Goal: Task Accomplishment & Management: Complete application form

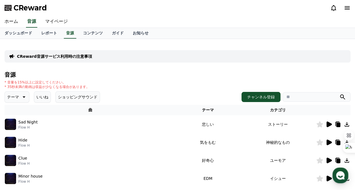
click at [328, 122] on icon at bounding box center [328, 125] width 5 height 6
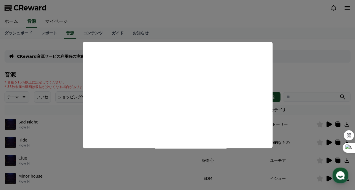
click at [220, 37] on button "close modal" at bounding box center [177, 95] width 355 height 190
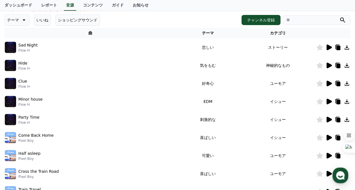
scroll to position [77, 0]
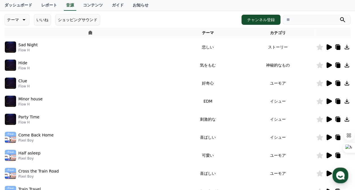
click at [20, 22] on icon at bounding box center [23, 19] width 7 height 7
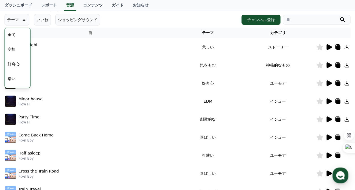
click at [18, 51] on div "全て 空想 好奇心 暗い 明るい ポッピング 刺激的な 反転 雄壮な 劇的な 喜ばしい 気分 EDM 溝 悲しい 穏やかな 可愛い 感動的な 気をもむ 喜劇的な" at bounding box center [17, 174] width 24 height 291
click at [9, 52] on button "空想" at bounding box center [11, 49] width 12 height 12
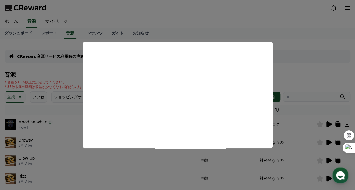
click at [289, 69] on button "close modal" at bounding box center [177, 95] width 355 height 190
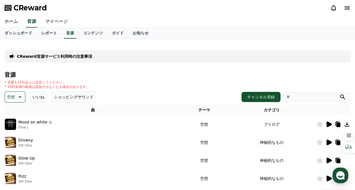
click at [15, 98] on button "空想" at bounding box center [15, 96] width 21 height 11
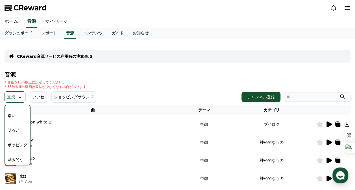
scroll to position [41, 0]
click at [14, 133] on button "明るい" at bounding box center [13, 130] width 16 height 12
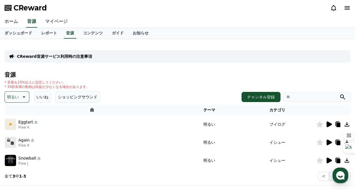
click at [327, 159] on icon at bounding box center [328, 161] width 5 height 6
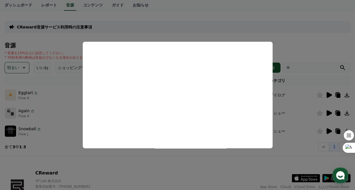
scroll to position [30, 0]
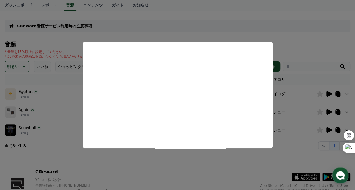
click at [307, 51] on button "close modal" at bounding box center [177, 95] width 355 height 190
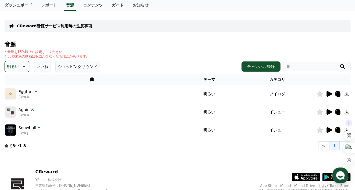
click at [346, 130] on div at bounding box center [348, 141] width 10 height 47
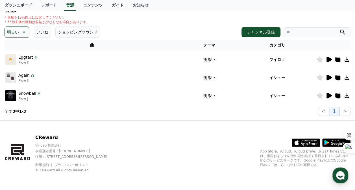
scroll to position [65, 0]
click at [348, 92] on icon at bounding box center [346, 95] width 7 height 7
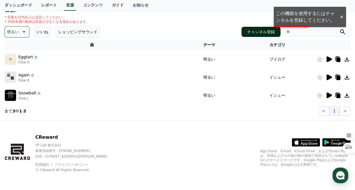
click at [256, 29] on button "チャンネル登録" at bounding box center [260, 32] width 39 height 10
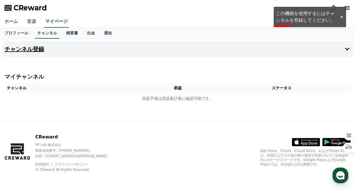
click at [155, 50] on button "チャンネル登録" at bounding box center [177, 49] width 350 height 16
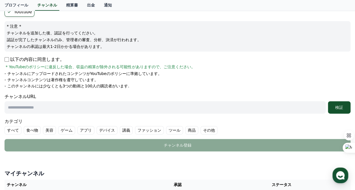
scroll to position [57, 0]
click at [23, 106] on input "text" at bounding box center [165, 107] width 321 height 12
click at [88, 111] on input "text" at bounding box center [165, 107] width 321 height 12
paste input "**********"
type input "**********"
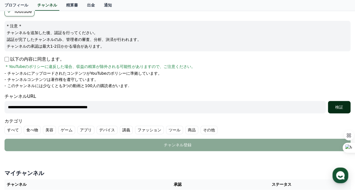
click at [343, 109] on div "検証" at bounding box center [339, 107] width 18 height 6
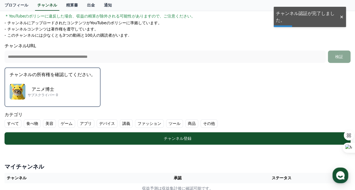
scroll to position [112, 0]
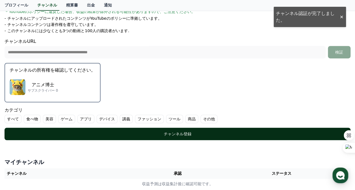
click at [170, 132] on div "チャンネル登録" at bounding box center [177, 134] width 323 height 6
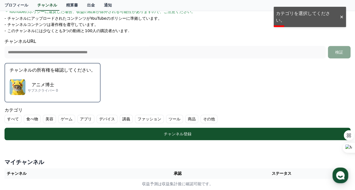
click at [175, 120] on ul "すべて 食べ物 美容 ゲーム アプリ デバイス 講義 ファッション ツール 商品 その他" at bounding box center [178, 119] width 346 height 8
click at [200, 118] on label "その他" at bounding box center [208, 119] width 17 height 8
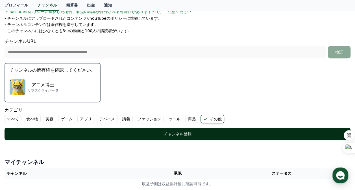
click at [170, 133] on div "チャンネル登録" at bounding box center [177, 134] width 323 height 6
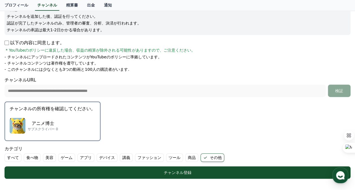
scroll to position [86, 0]
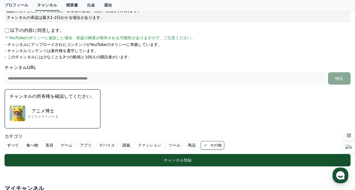
click at [57, 109] on div "アニメ博士 サブスクライバー 0" at bounding box center [53, 113] width 86 height 23
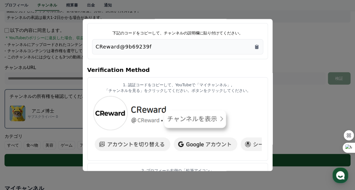
scroll to position [3, 0]
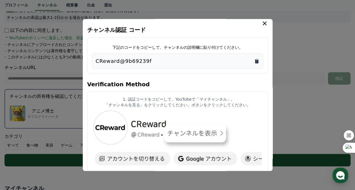
click at [256, 62] on icon "Copy to clipboard" at bounding box center [256, 61] width 3 height 4
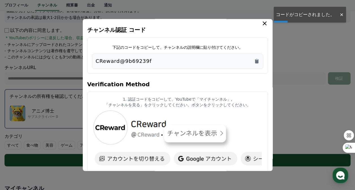
click at [263, 26] on icon "modal" at bounding box center [264, 23] width 7 height 7
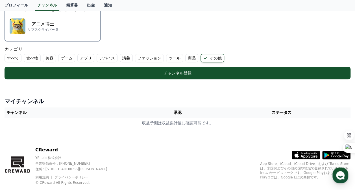
scroll to position [174, 0]
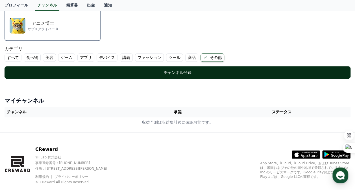
click at [141, 71] on div "チャンネル登録" at bounding box center [177, 73] width 323 height 6
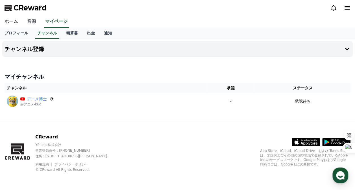
click at [32, 19] on link "音源" at bounding box center [32, 22] width 18 height 12
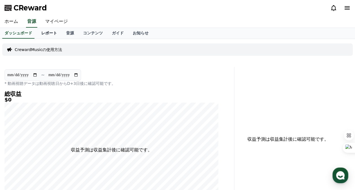
click at [39, 32] on link "レポート" at bounding box center [49, 33] width 25 height 11
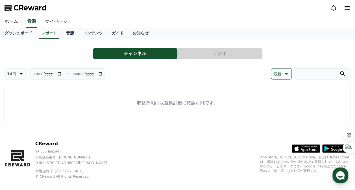
click at [62, 29] on link "音源" at bounding box center [70, 33] width 17 height 11
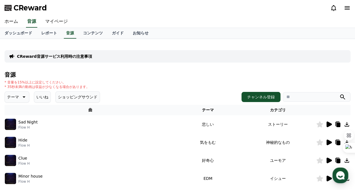
click at [23, 97] on icon at bounding box center [24, 97] width 3 height 1
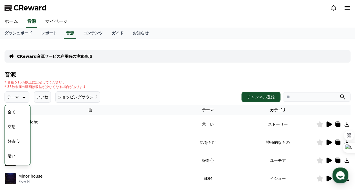
click at [10, 145] on button "好奇心" at bounding box center [13, 141] width 16 height 12
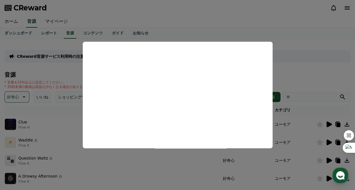
click at [286, 75] on button "close modal" at bounding box center [177, 95] width 355 height 190
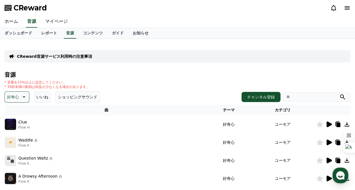
click at [23, 97] on icon at bounding box center [23, 97] width 7 height 7
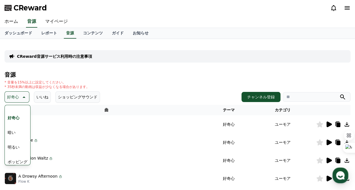
scroll to position [24, 0]
click at [14, 148] on button "明るい" at bounding box center [13, 146] width 16 height 12
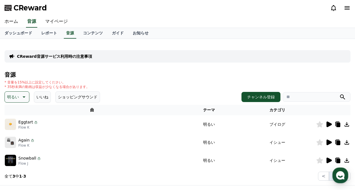
click at [330, 161] on icon at bounding box center [328, 161] width 5 height 6
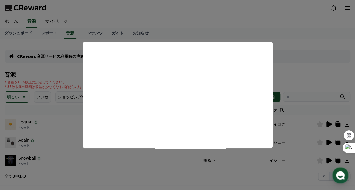
click at [303, 58] on button "close modal" at bounding box center [177, 95] width 355 height 190
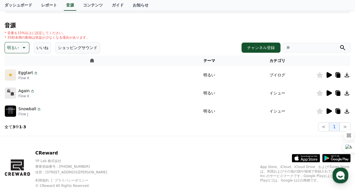
scroll to position [56, 0]
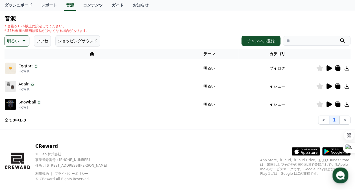
click at [344, 105] on icon at bounding box center [346, 104] width 7 height 7
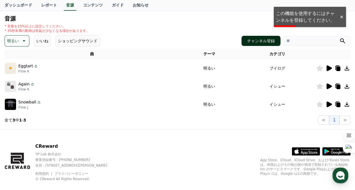
click at [252, 40] on button "チャンネル登録" at bounding box center [260, 41] width 39 height 10
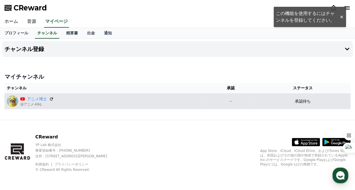
click at [224, 102] on p "-" at bounding box center [231, 101] width 44 height 6
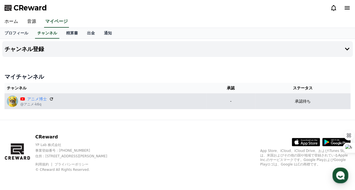
click at [224, 102] on p "-" at bounding box center [231, 101] width 44 height 6
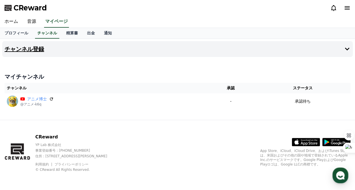
click at [146, 49] on button "チャンネル登録" at bounding box center [177, 49] width 350 height 16
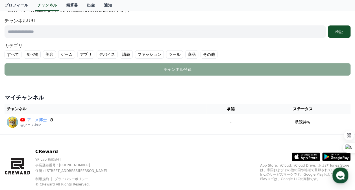
scroll to position [147, 0]
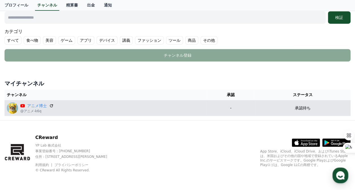
click at [95, 108] on div "アニメ博士 @アニメ-k6q" at bounding box center [105, 107] width 197 height 11
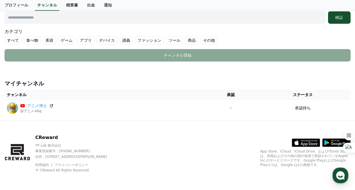
scroll to position [0, 0]
